Goal: Task Accomplishment & Management: Complete application form

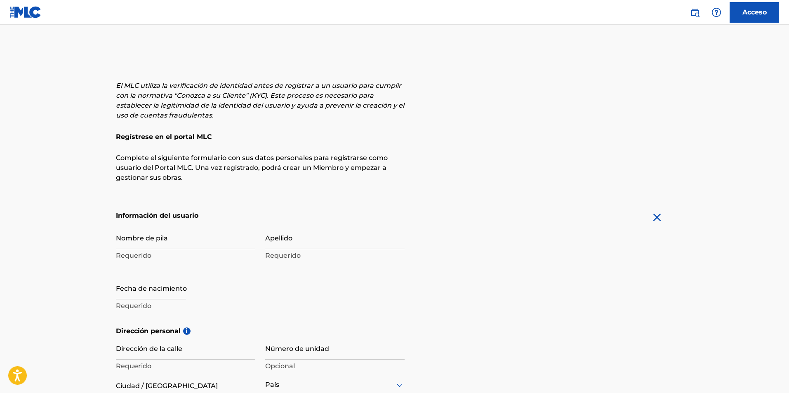
drag, startPoint x: 0, startPoint y: 0, endPoint x: 177, endPoint y: 244, distance: 301.9
click at [177, 244] on input "Nombre de pila" at bounding box center [185, 238] width 139 height 24
type input "e"
type input "[PERSON_NAME]"
click at [275, 245] on input "Apellido" at bounding box center [334, 238] width 139 height 24
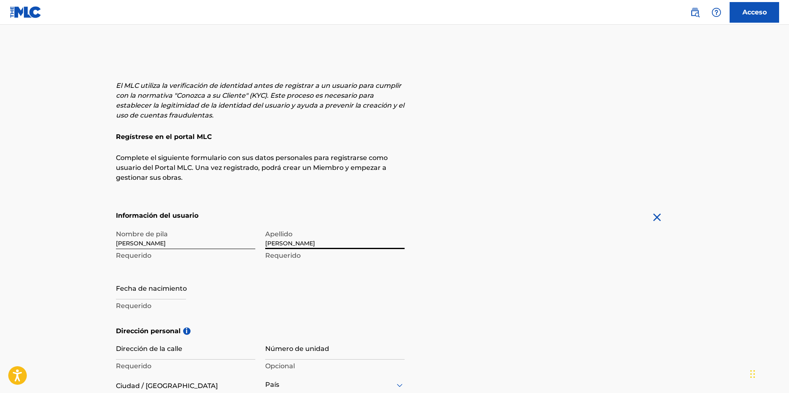
type input "[PERSON_NAME]"
click at [151, 293] on input "text" at bounding box center [151, 288] width 70 height 24
select select "7"
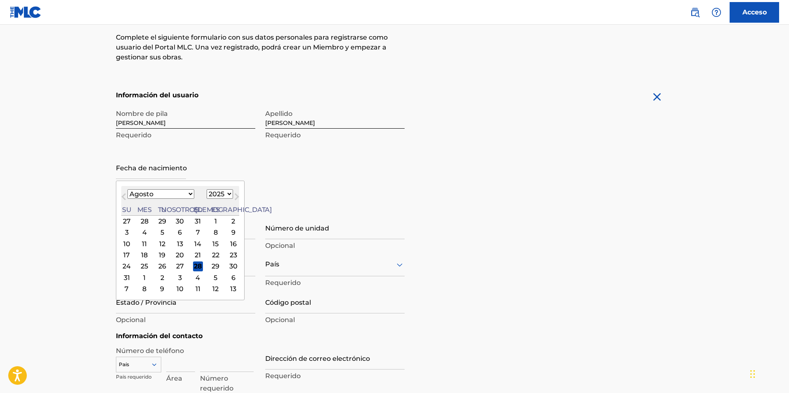
scroll to position [124, 0]
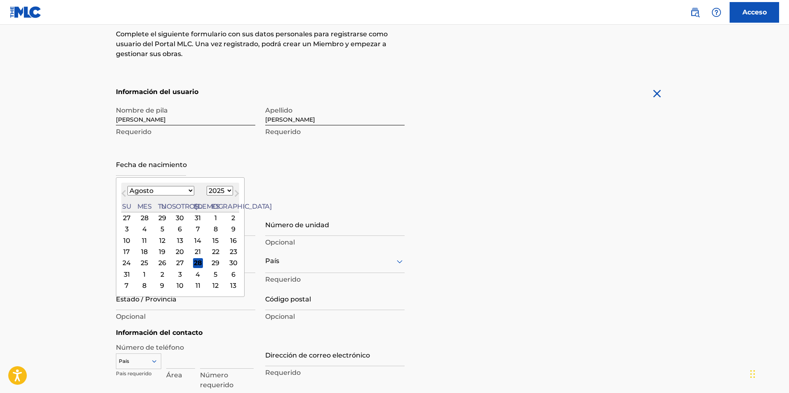
click at [207, 191] on select "1899 1900 1901 1902 1903 1904 1905 1906 1907 1908 1909 1910 1911 1912 1913 1914…" at bounding box center [220, 190] width 26 height 9
select select "1998"
click at [207, 186] on select "1899 1900 1901 1902 1903 1904 1905 1906 1907 1908 1909 1910 1911 1912 1913 1914…" at bounding box center [220, 190] width 26 height 9
click at [160, 190] on select "Enero Febrero Marzo Abril Puede Junio [PERSON_NAME] Septiembre Octubre Noviembr…" at bounding box center [160, 190] width 67 height 9
select select "3"
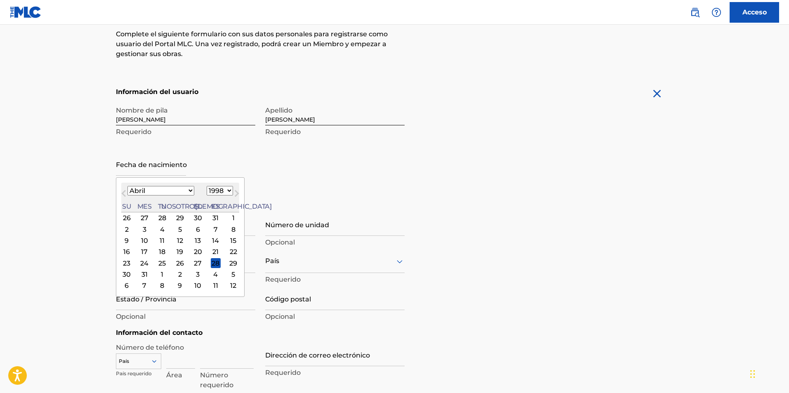
click at [127, 186] on select "Enero Febrero Marzo Abril Puede Junio [PERSON_NAME] Septiembre Octubre Noviembr…" at bounding box center [160, 190] width 67 height 9
click at [175, 241] on div "15" at bounding box center [180, 241] width 10 height 10
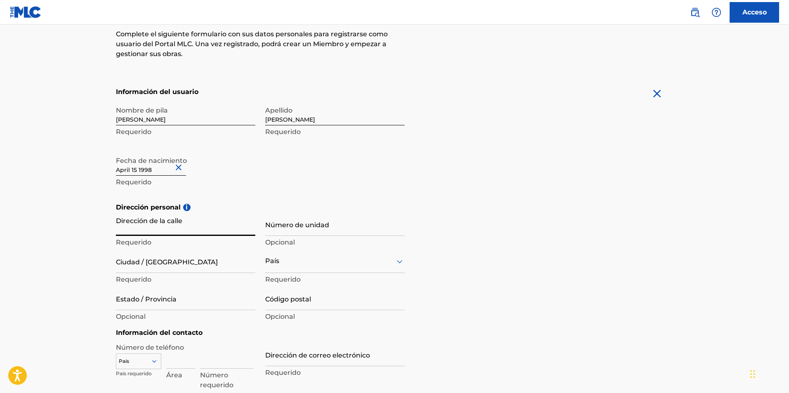
click at [181, 228] on input "Dirección de la calle" at bounding box center [185, 224] width 139 height 24
type input "[STREET_ADDRESS][PERSON_NAME]"
type input "Monterrey Nuevo Leon"
type input "[GEOGRAPHIC_DATA]"
type input "64890"
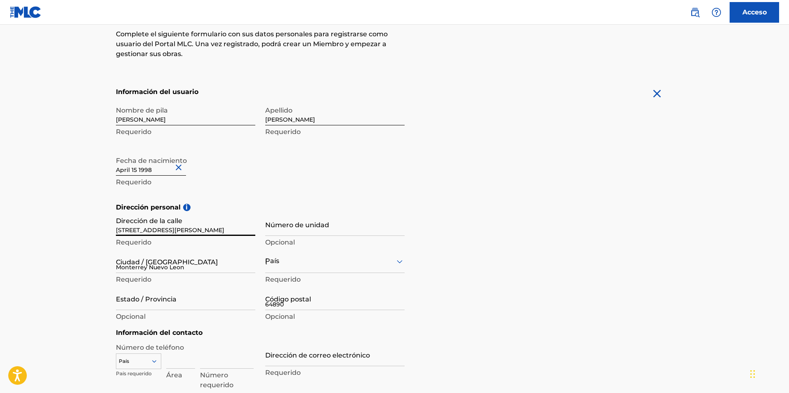
type input "81"
type input "87097145"
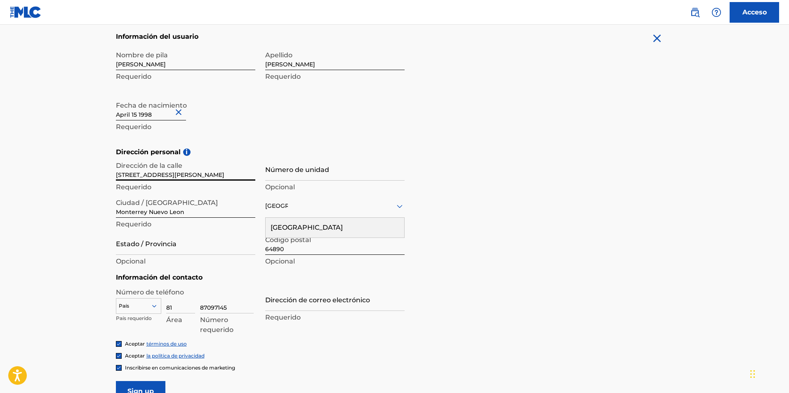
scroll to position [206, 0]
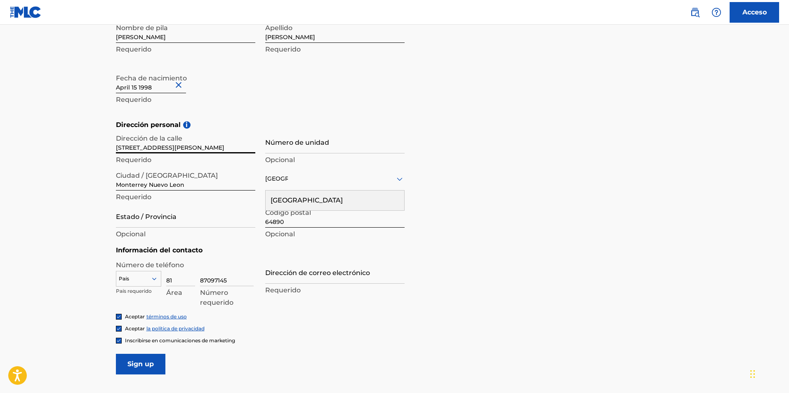
click at [503, 197] on div "Dirección personal i Dirección de la [STREET_ADDRESS][PERSON_NAME] Número de un…" at bounding box center [395, 182] width 558 height 125
click at [279, 201] on font "[GEOGRAPHIC_DATA]" at bounding box center [307, 200] width 72 height 8
click at [146, 222] on input "Estado / Provincia" at bounding box center [185, 216] width 139 height 24
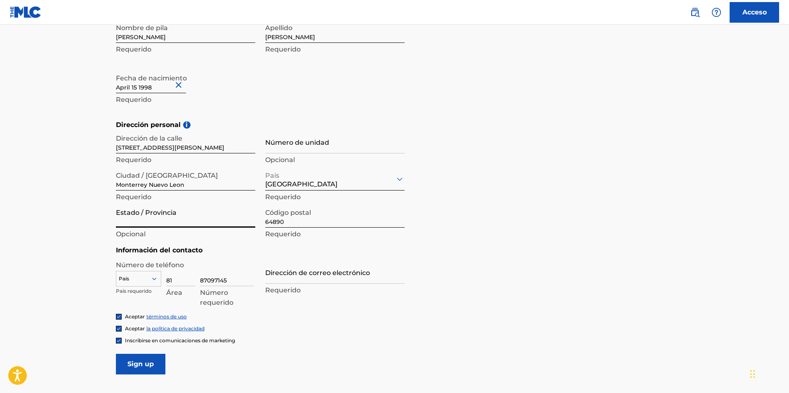
type input "nuevo leon"
type input "[GEOGRAPHIC_DATA]"
type input "[EMAIL_ADDRESS][DOMAIN_NAME]"
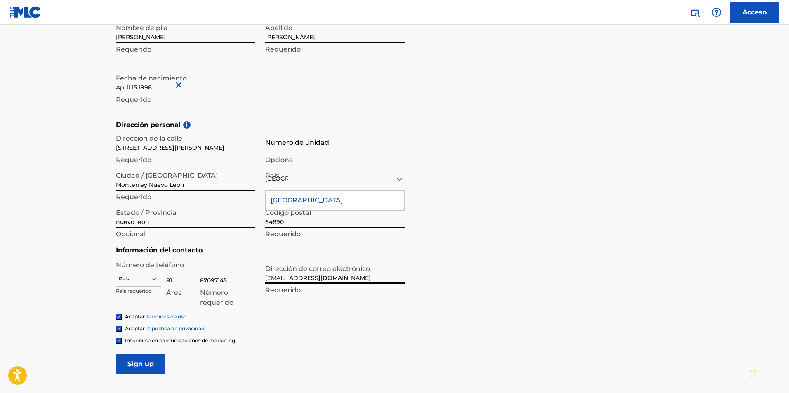
click at [329, 275] on input "[EMAIL_ADDRESS][DOMAIN_NAME]" at bounding box center [334, 272] width 139 height 24
click at [280, 240] on div "Código postal 64890 Requerido" at bounding box center [334, 222] width 139 height 37
click at [288, 196] on font "[GEOGRAPHIC_DATA]" at bounding box center [307, 200] width 72 height 8
drag, startPoint x: 328, startPoint y: 280, endPoint x: 268, endPoint y: 278, distance: 60.7
click at [268, 278] on input "[EMAIL_ADDRESS][DOMAIN_NAME]" at bounding box center [334, 272] width 139 height 24
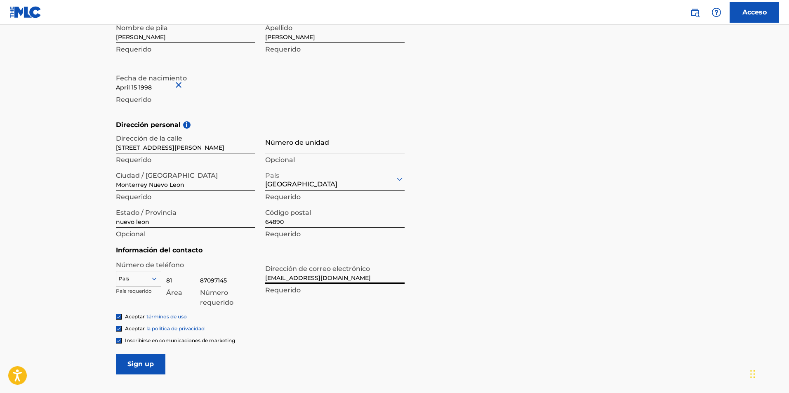
type input "e"
click at [305, 281] on input "Dirección de correo electrónico" at bounding box center [334, 272] width 139 height 24
type input "[EMAIL_ADDRESS][DOMAIN_NAME]"
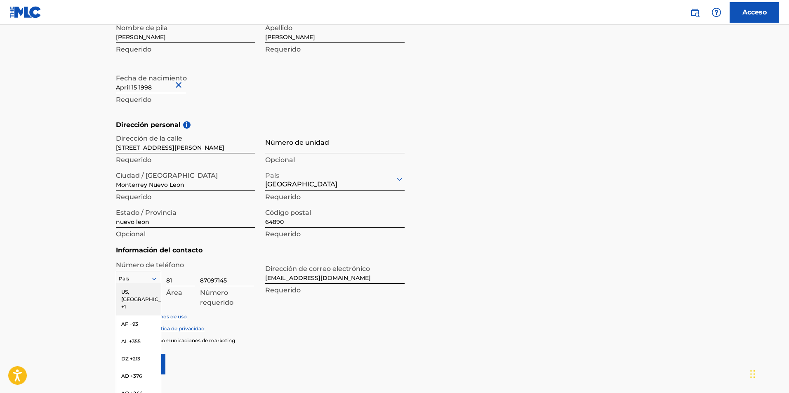
click at [152, 275] on div "216 results available. Use Up and Down to choose options, press Enter to select…" at bounding box center [138, 277] width 45 height 12
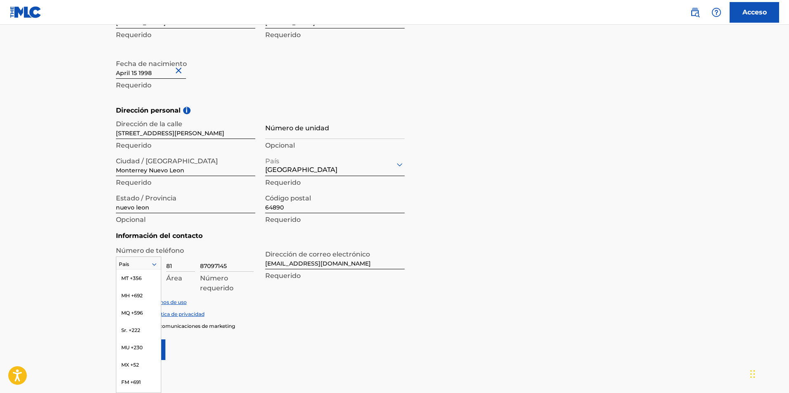
scroll to position [2187, 0]
click at [133, 327] on font "MX +52" at bounding box center [130, 324] width 18 height 6
click at [175, 266] on input "81" at bounding box center [180, 260] width 29 height 24
click at [175, 265] on input "81" at bounding box center [180, 260] width 29 height 24
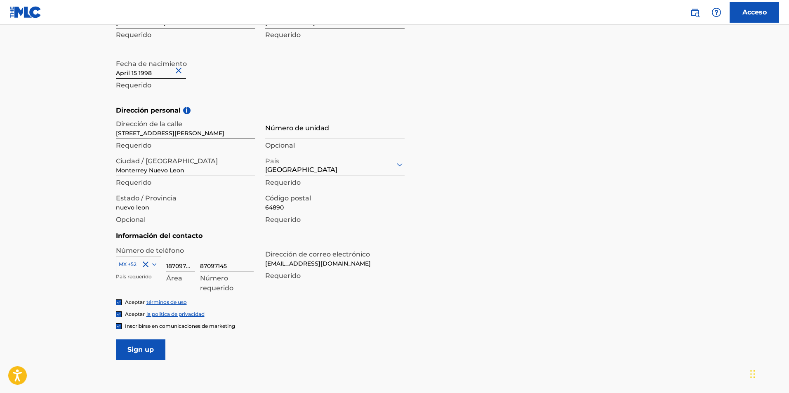
type input "8187097145"
drag, startPoint x: 197, startPoint y: 265, endPoint x: 165, endPoint y: 267, distance: 31.8
click at [165, 267] on div "MX +52 País requerido 8187097145 Área 87097145 Número requerido" at bounding box center [185, 266] width 139 height 37
click at [187, 267] on input "8187097145" at bounding box center [180, 260] width 29 height 24
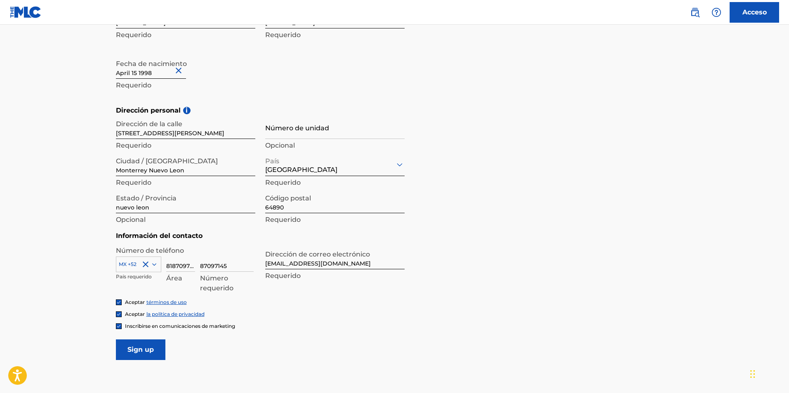
drag, startPoint x: 228, startPoint y: 264, endPoint x: 200, endPoint y: 265, distance: 28.5
click at [200, 265] on input "87097145" at bounding box center [227, 260] width 54 height 24
drag, startPoint x: 167, startPoint y: 264, endPoint x: 198, endPoint y: 265, distance: 30.5
click at [198, 265] on div "MX +52 País requerido 8187097145 Área El valor debe contener solo números" at bounding box center [185, 266] width 139 height 37
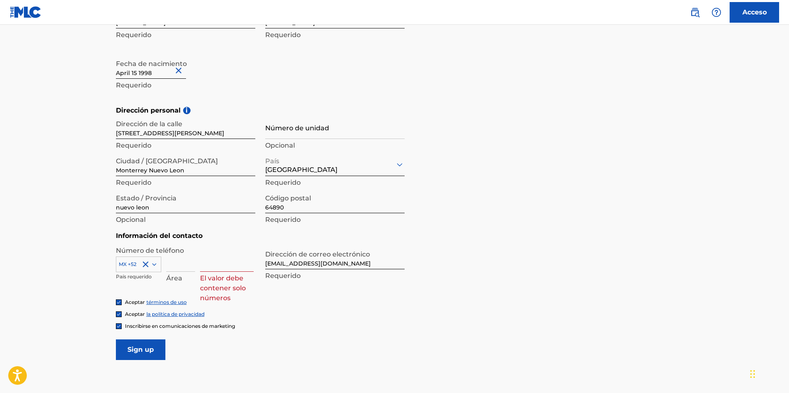
scroll to position [0, 0]
type input "1"
click at [216, 268] on input at bounding box center [227, 260] width 54 height 24
type input "8187097145"
click at [140, 350] on input "Inscribirse" at bounding box center [141, 350] width 50 height 21
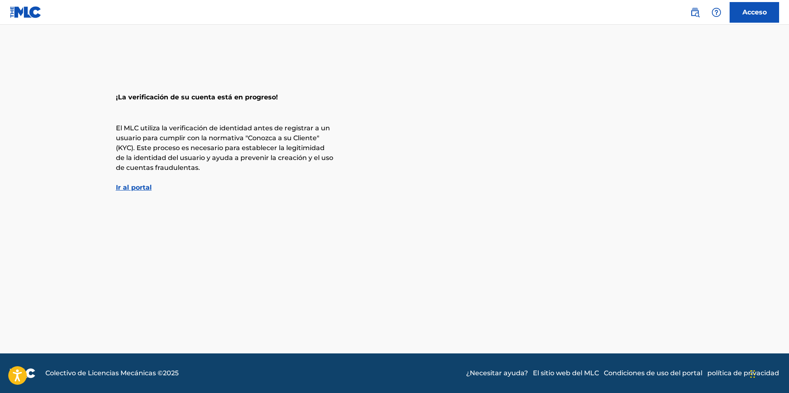
click at [142, 187] on font "Ir al portal" at bounding box center [134, 188] width 36 height 8
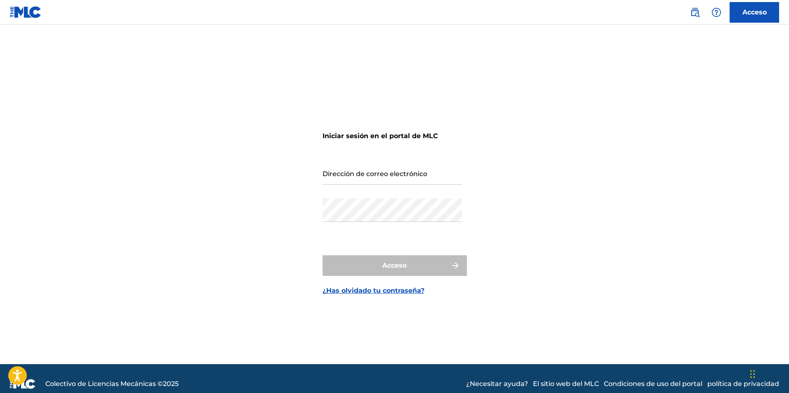
click at [367, 179] on input "Dirección de correo electrónico" at bounding box center [392, 173] width 139 height 24
click at [257, 167] on div "Iniciar sesión en el portal de MLC Dirección de correo electrónico Contraseña A…" at bounding box center [395, 204] width 578 height 319
